Goal: Transaction & Acquisition: Purchase product/service

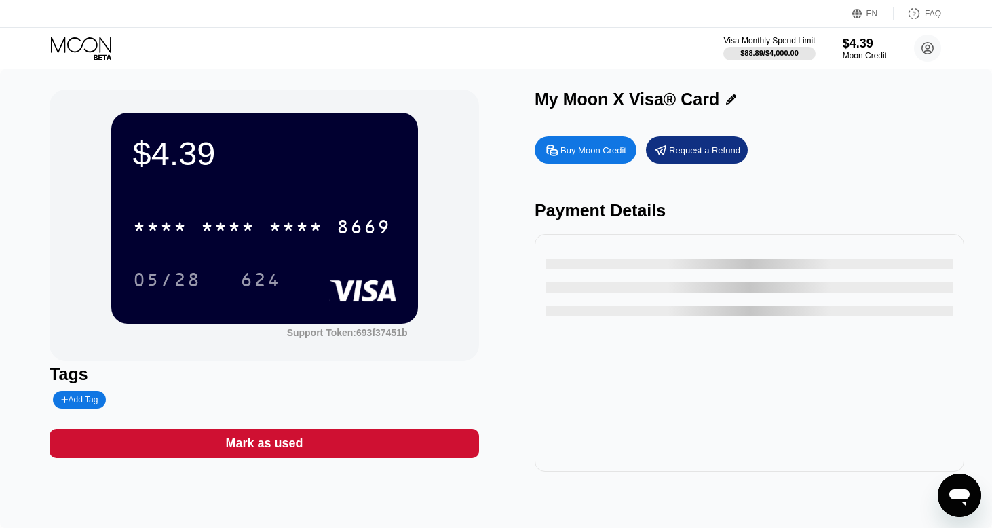
click at [863, 23] on div "EN Language Select an item Save FAQ" at bounding box center [496, 14] width 992 height 28
click at [601, 155] on div "Buy Moon Credit" at bounding box center [594, 151] width 66 height 12
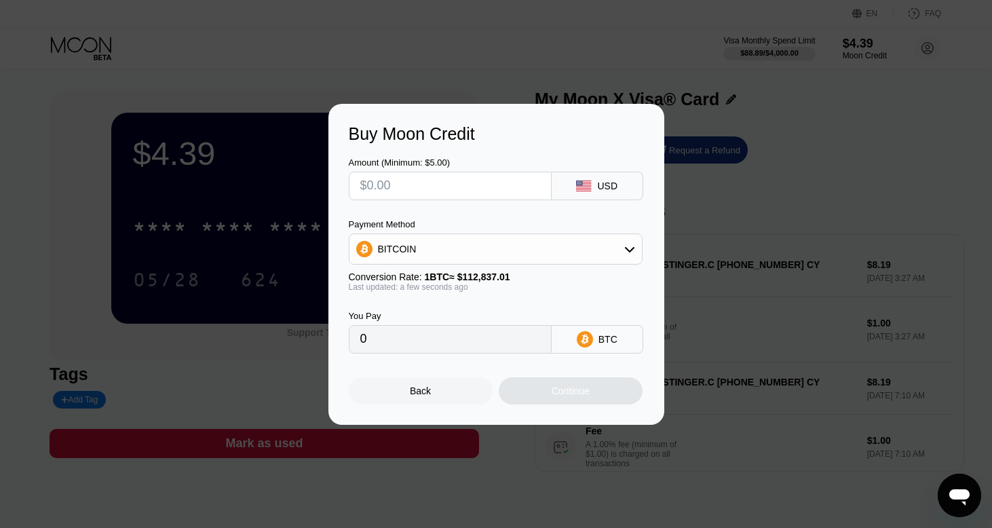
click at [501, 193] on input "text" at bounding box center [450, 185] width 180 height 27
click at [487, 201] on div "Amount (Minimum: $5.00) USD Payment Method BITCOIN Conversion Rate: 1 BTC ≈ $11…" at bounding box center [496, 249] width 295 height 210
click at [485, 193] on input "text" at bounding box center [450, 185] width 180 height 27
type input "$1"
type input "0.00000887"
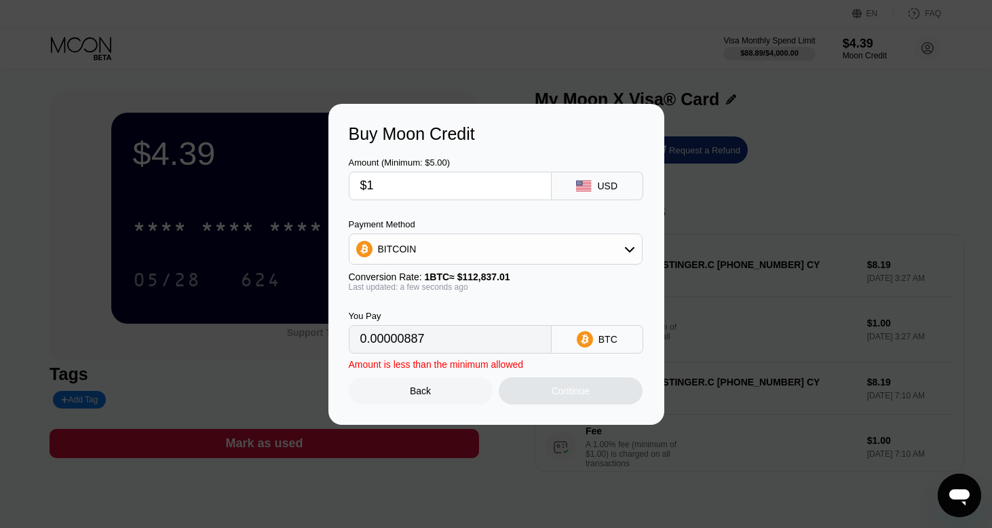
type input "$14"
type input "0.00012408"
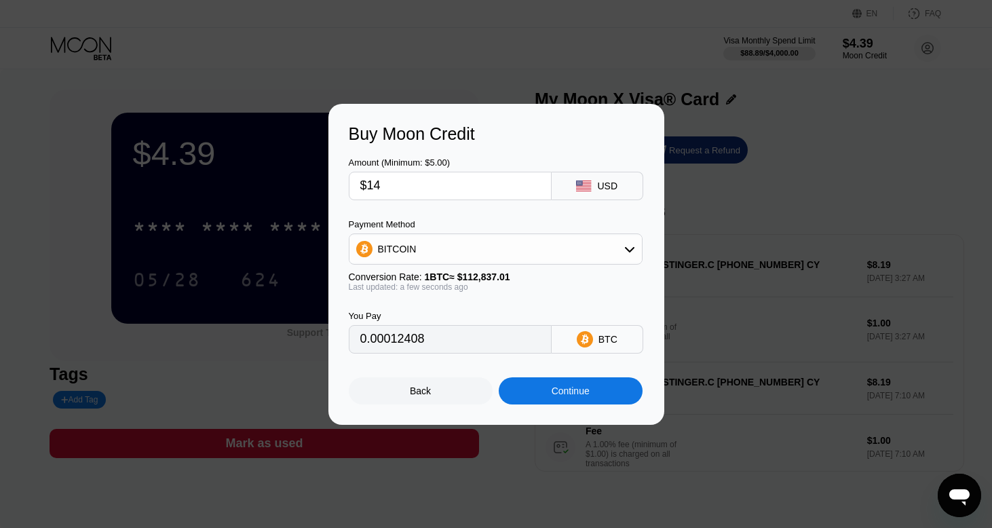
type input "$14"
click at [528, 383] on div "Continue" at bounding box center [571, 390] width 144 height 27
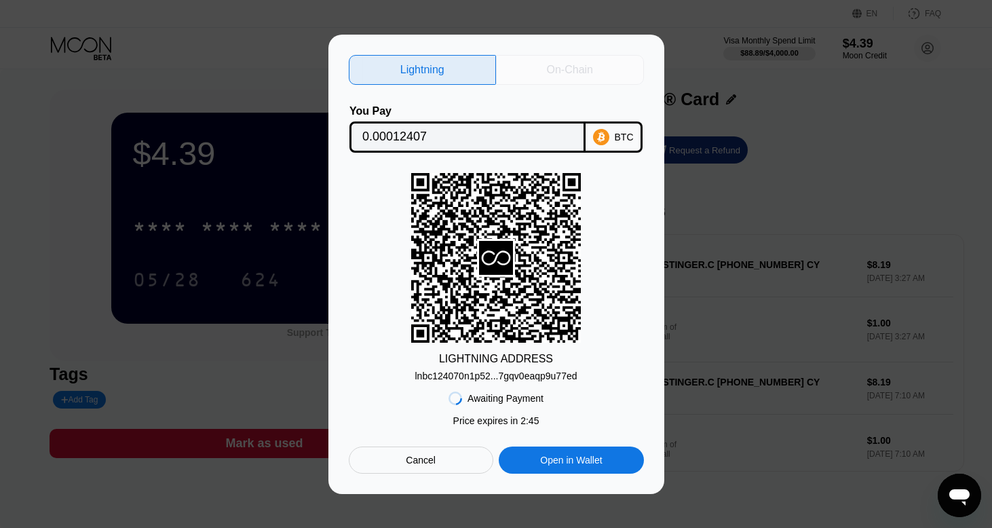
click at [587, 71] on div "On-Chain" at bounding box center [570, 70] width 46 height 14
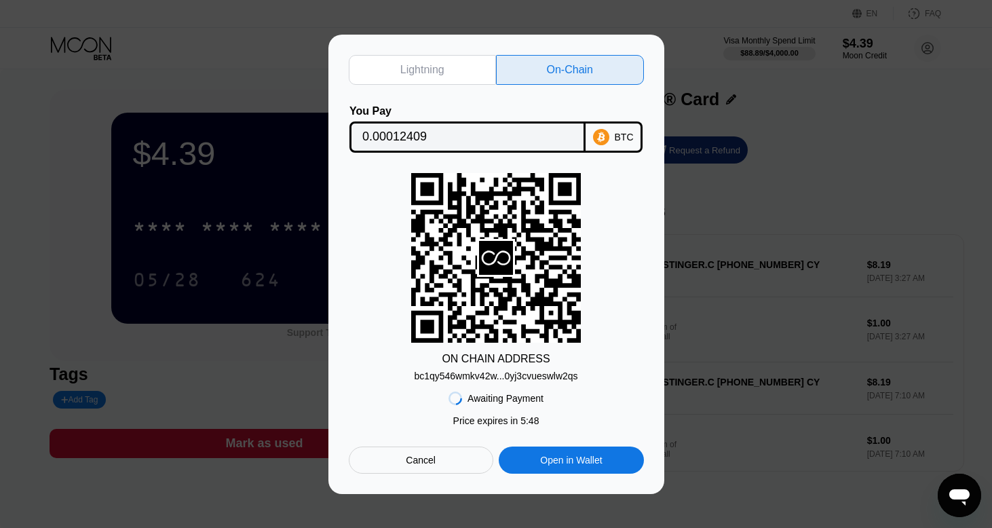
click at [421, 458] on div "Cancel" at bounding box center [421, 460] width 30 height 12
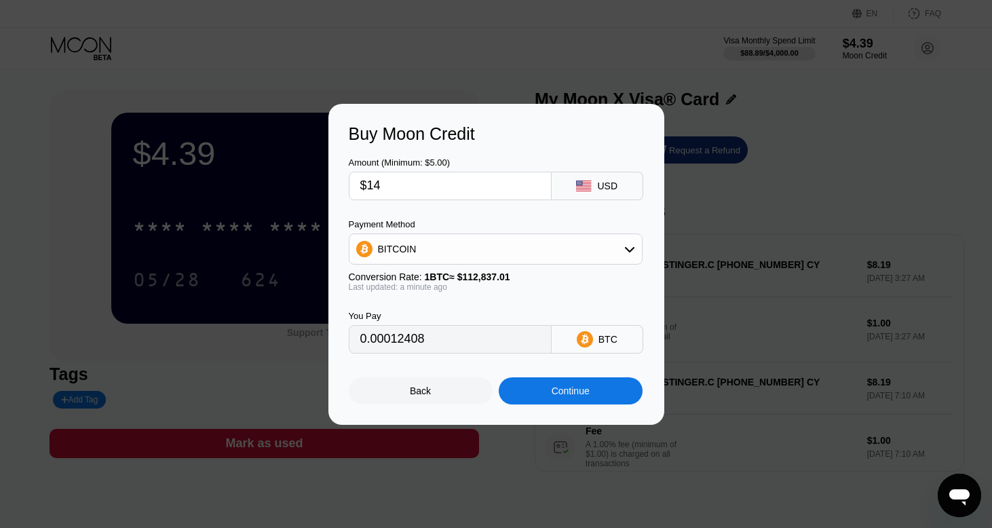
click at [425, 178] on input "$14" at bounding box center [450, 185] width 180 height 27
type input "$1"
type input "0.00000887"
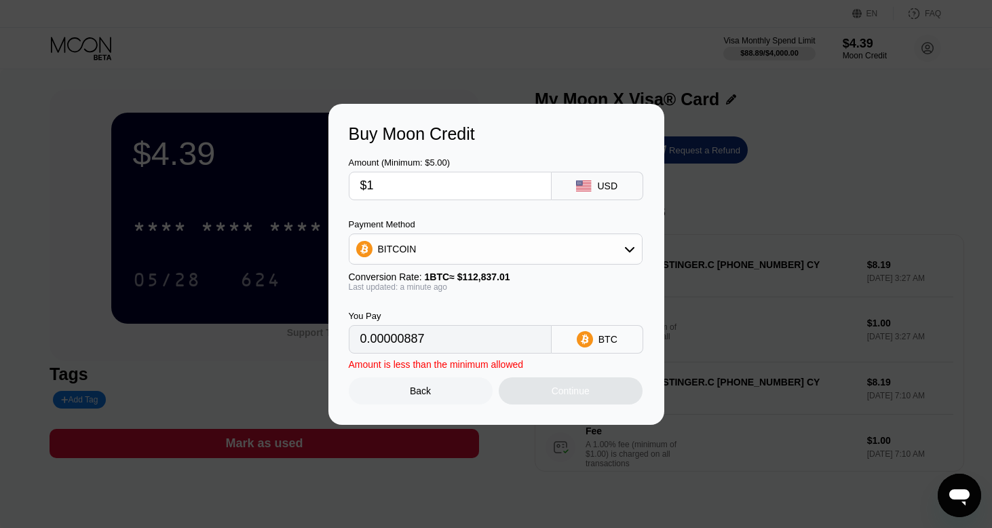
type input "$13"
type input "0.00011522"
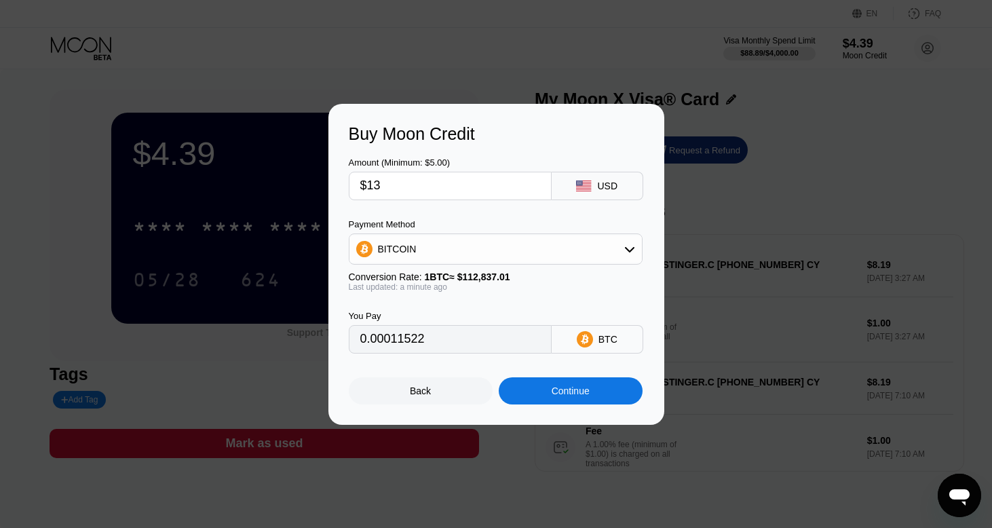
type input "$13"
click at [572, 385] on div "Continue" at bounding box center [571, 390] width 38 height 11
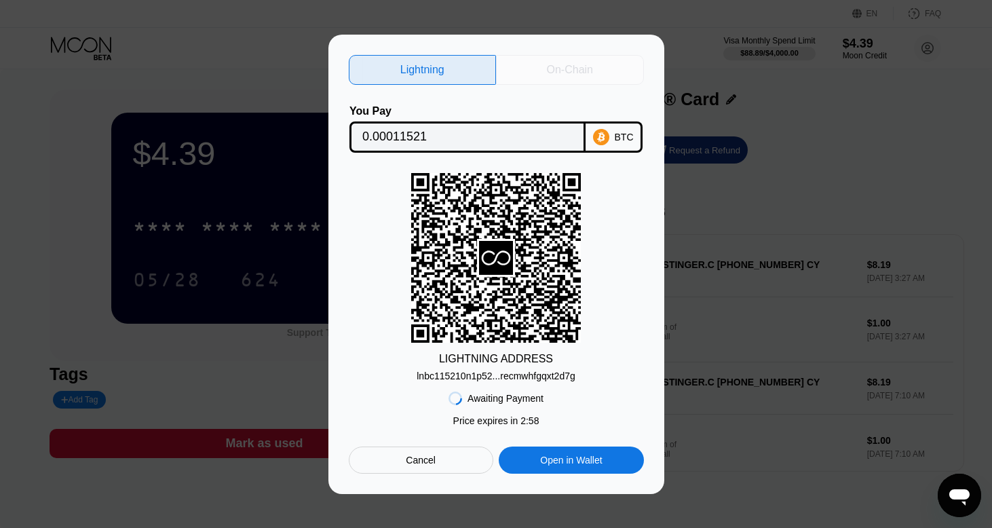
click at [574, 58] on div "On-Chain" at bounding box center [570, 70] width 148 height 30
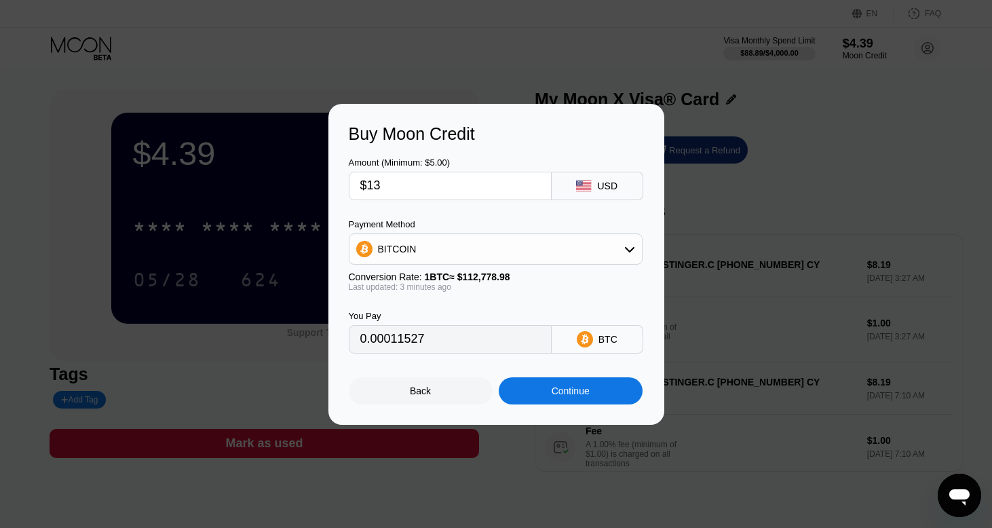
type input "0.00011534"
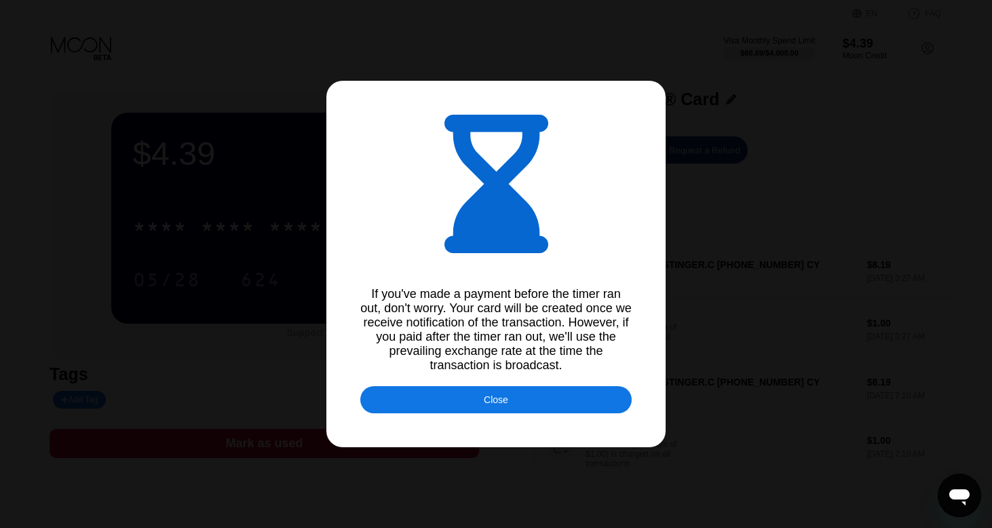
click at [430, 407] on div "Close" at bounding box center [495, 399] width 271 height 27
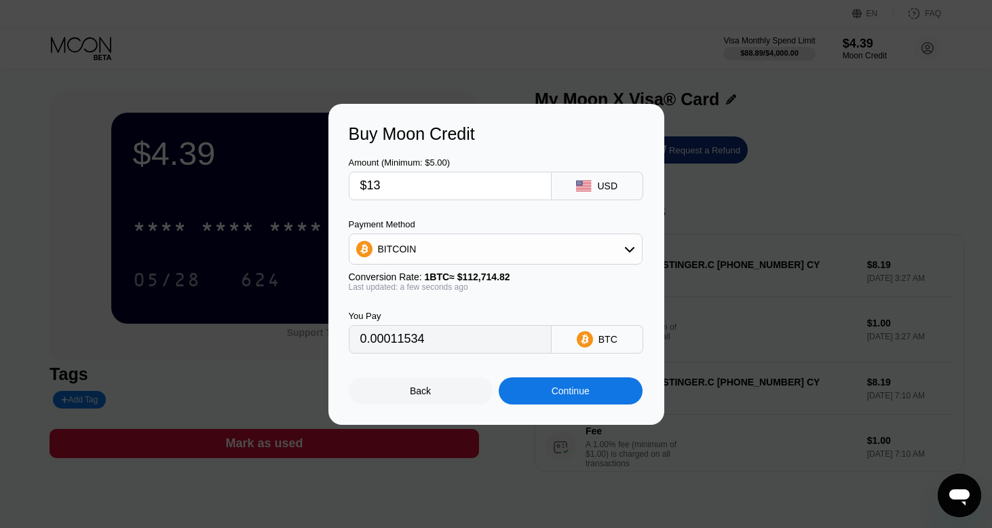
click at [571, 394] on div "Continue" at bounding box center [571, 390] width 38 height 11
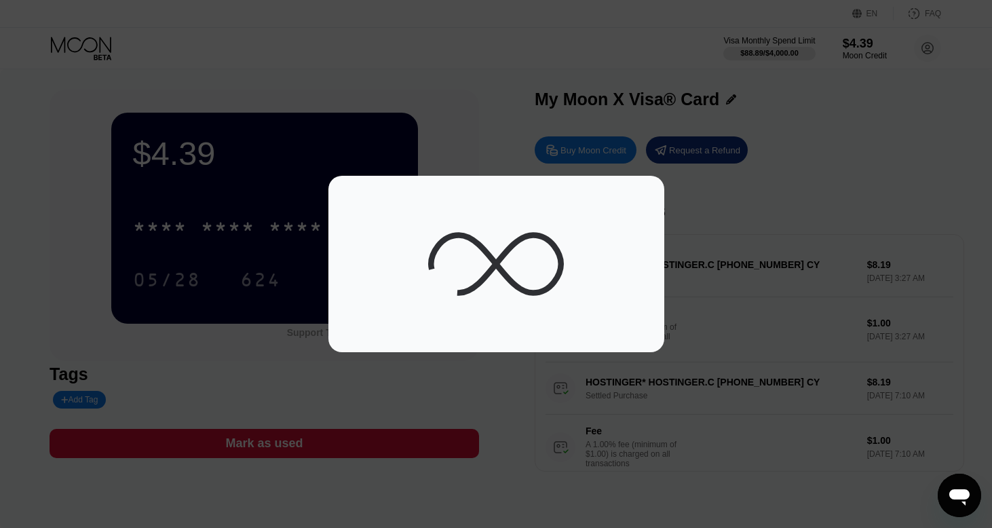
click at [504, 362] on div at bounding box center [496, 264] width 992 height 528
click at [459, 385] on div at bounding box center [496, 264] width 992 height 528
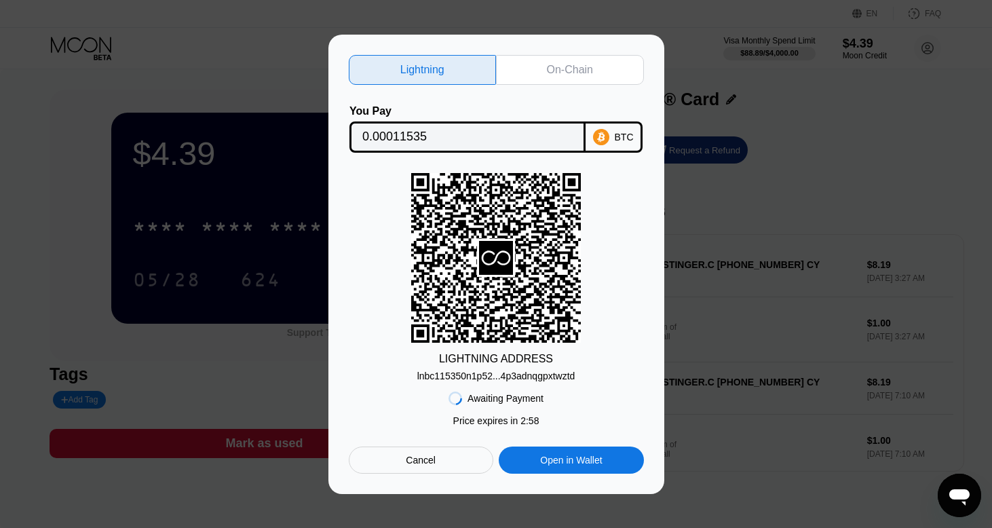
click at [54, 78] on div "Lightning On-Chain You Pay 0.00011535 BTC LIGHTNING ADDRESS lnbc115350n1p52...4…" at bounding box center [496, 264] width 992 height 459
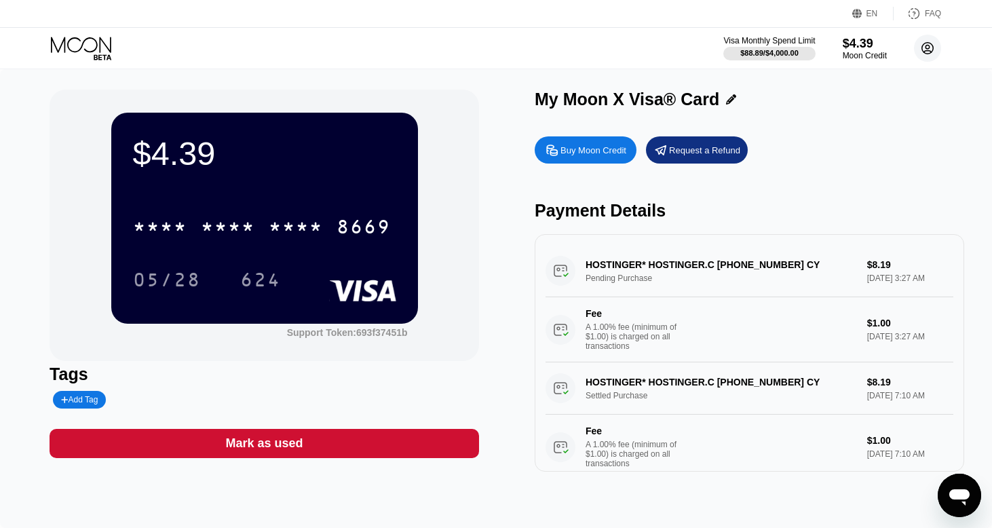
click at [928, 45] on icon at bounding box center [927, 48] width 7 height 7
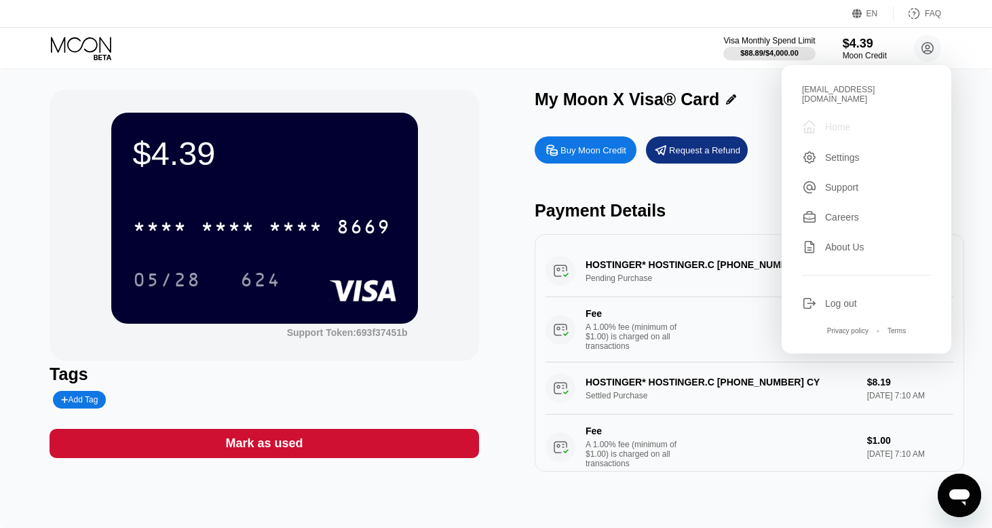
click at [838, 122] on div "Home" at bounding box center [837, 126] width 25 height 11
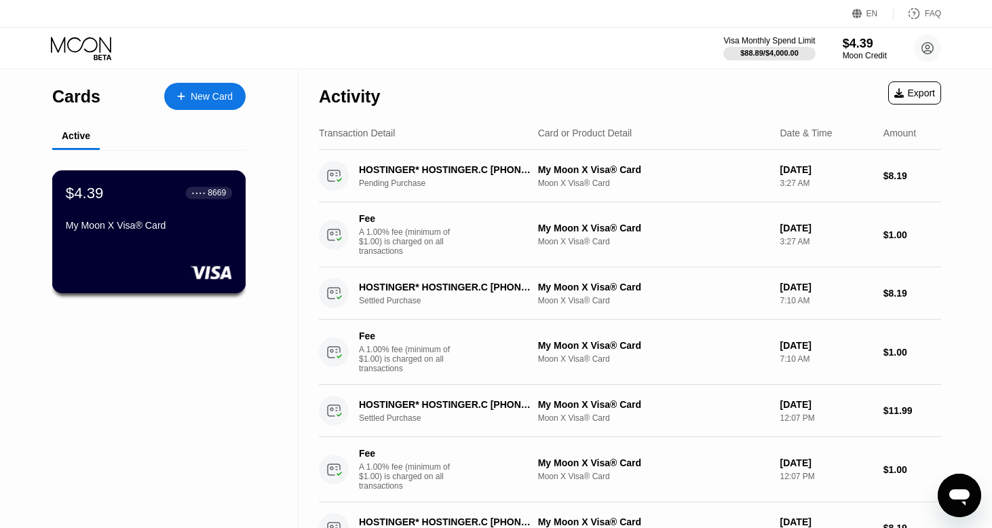
click at [136, 229] on div "My Moon X Visa® Card" at bounding box center [149, 225] width 166 height 11
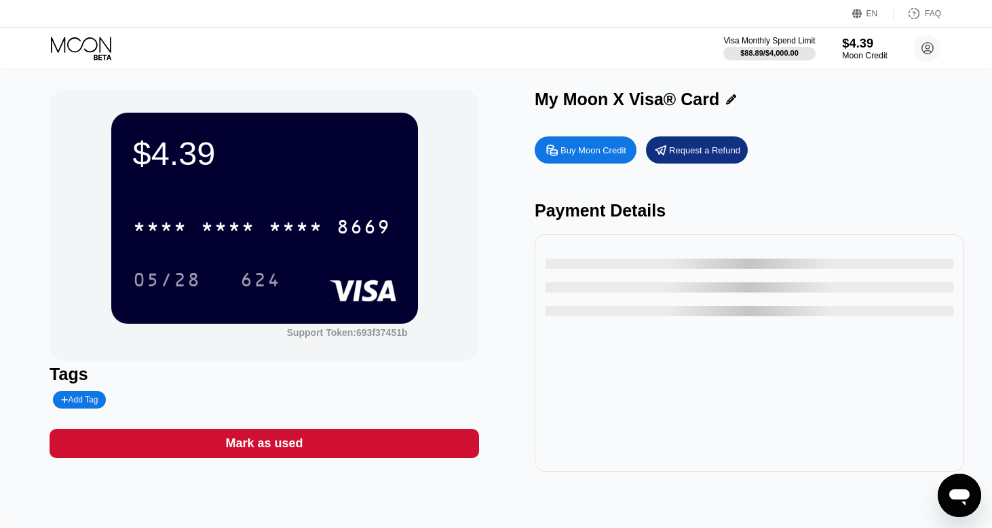
click at [854, 45] on div "$4.39" at bounding box center [864, 43] width 45 height 14
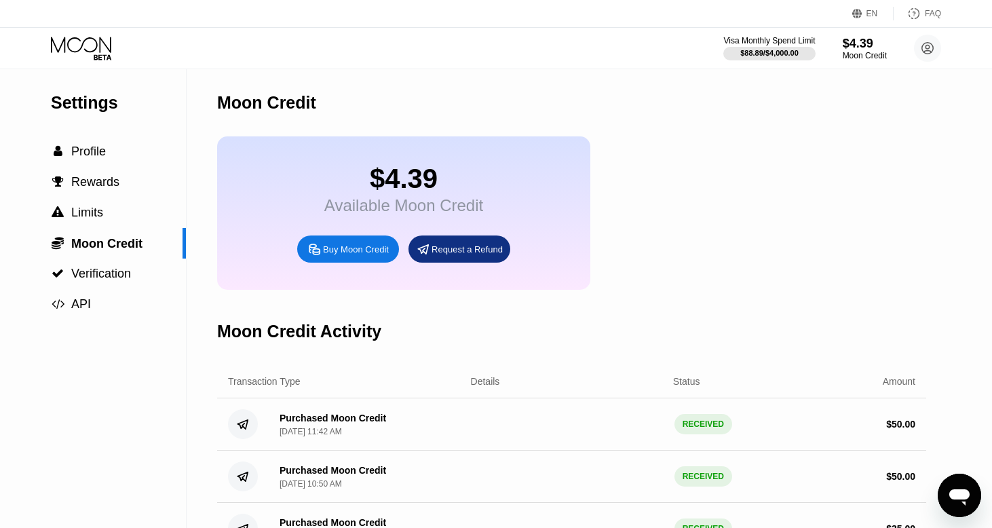
click at [54, 52] on icon at bounding box center [82, 49] width 63 height 24
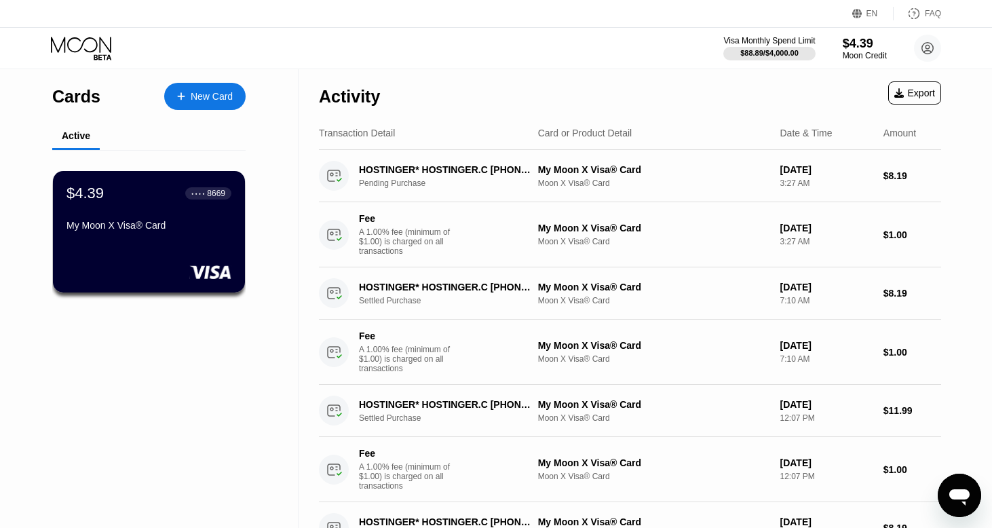
click at [960, 510] on div "Open messaging window" at bounding box center [959, 495] width 41 height 41
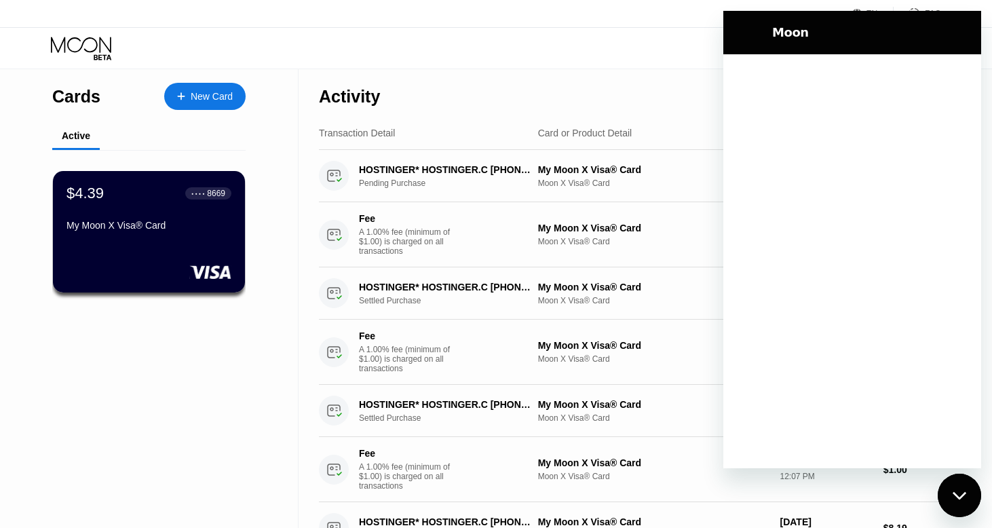
click at [681, 71] on div "Activity Export" at bounding box center [630, 93] width 622 height 48
click at [940, 495] on div "Close messaging window" at bounding box center [959, 495] width 41 height 41
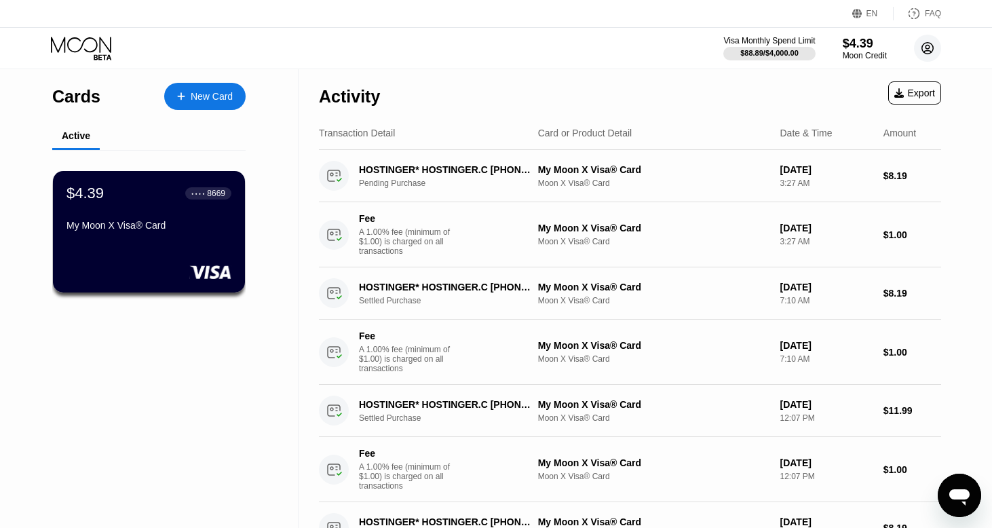
click at [937, 51] on circle at bounding box center [927, 48] width 27 height 27
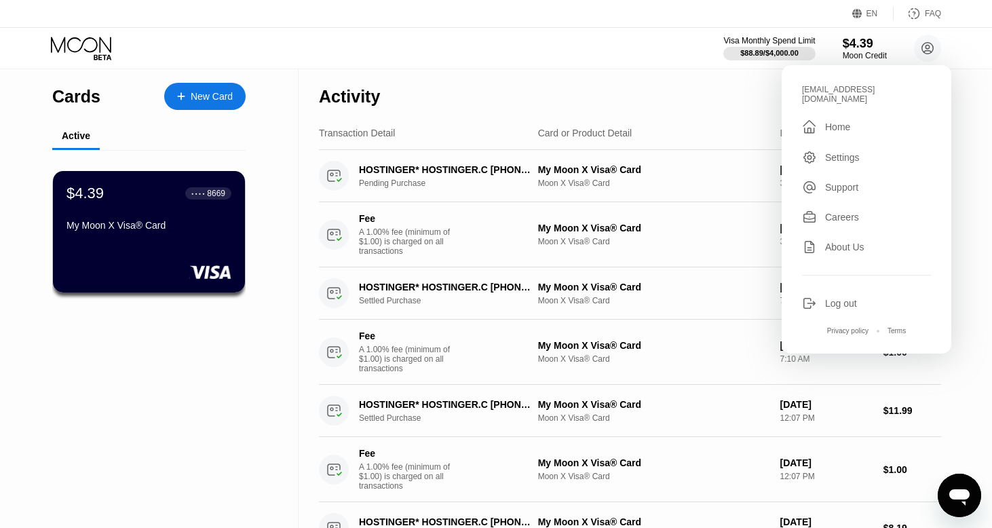
click at [842, 122] on div "Home" at bounding box center [837, 126] width 25 height 11
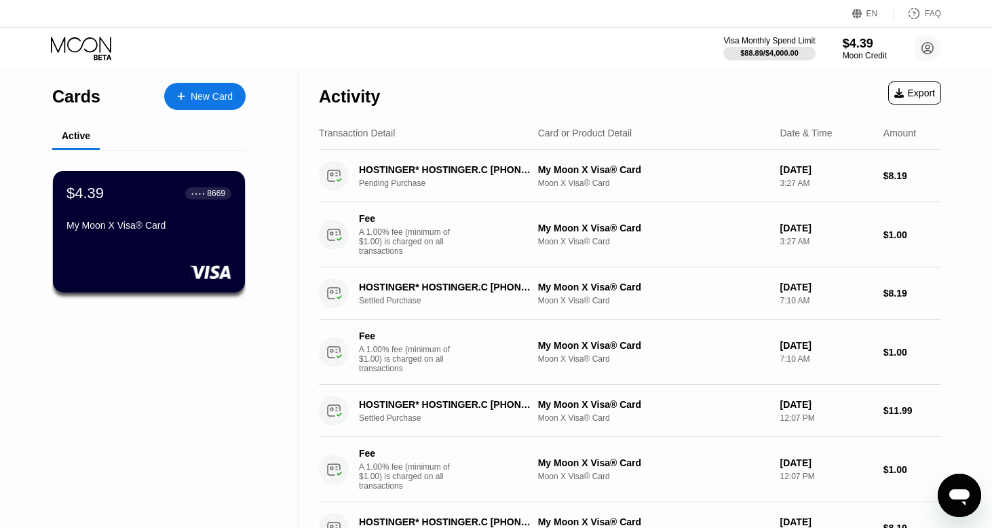
click at [92, 37] on icon at bounding box center [82, 49] width 63 height 24
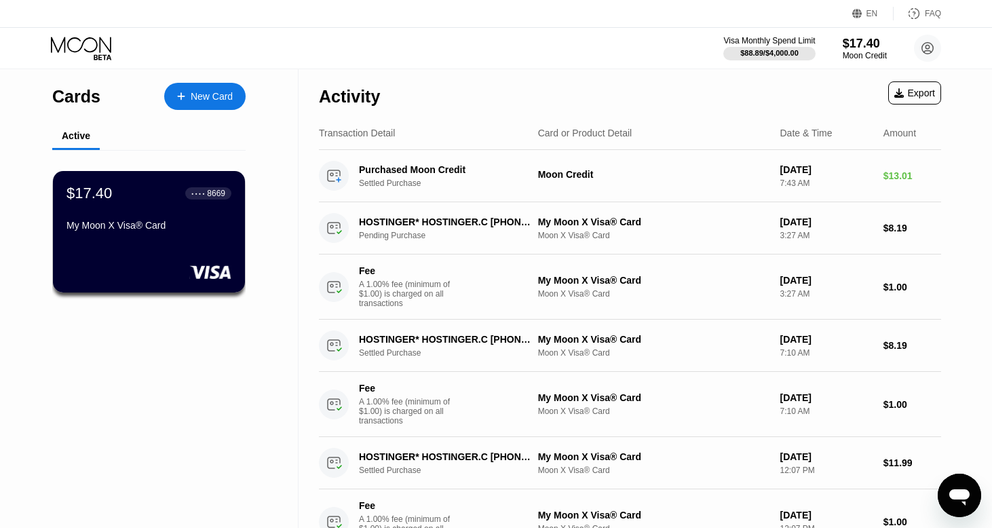
click at [62, 43] on icon at bounding box center [81, 45] width 60 height 16
